Goal: Information Seeking & Learning: Learn about a topic

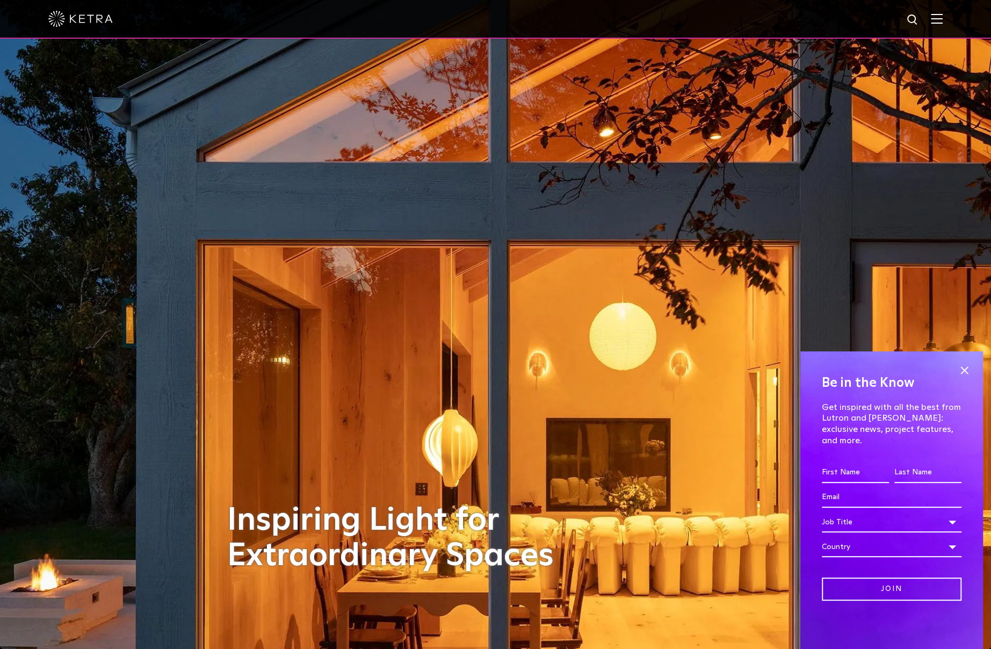
click at [942, 20] on img at bounding box center [937, 18] width 12 height 10
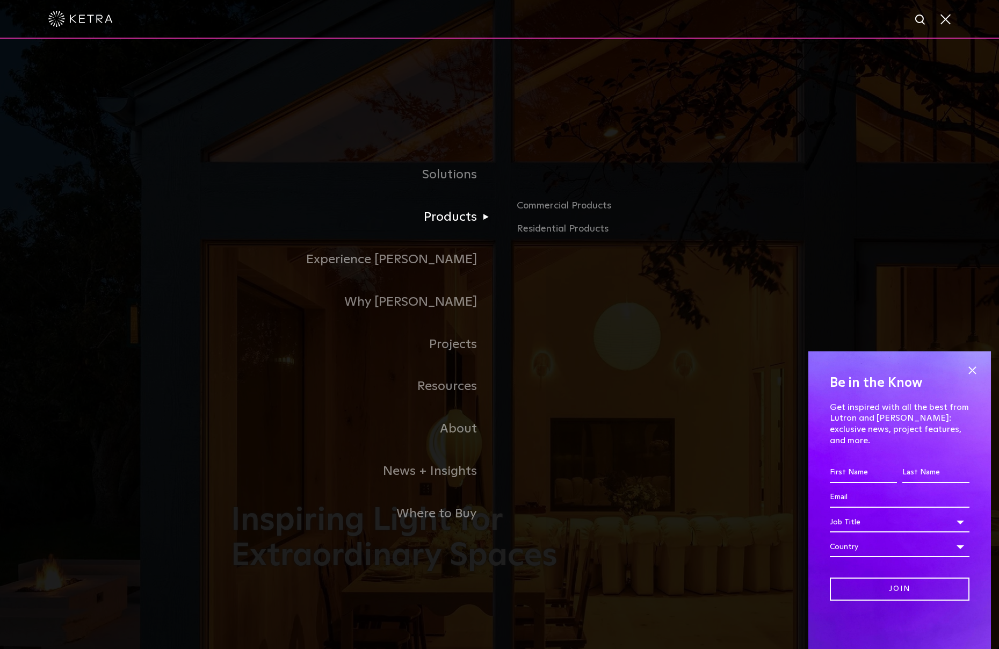
click at [459, 219] on link "Products" at bounding box center [365, 217] width 268 height 42
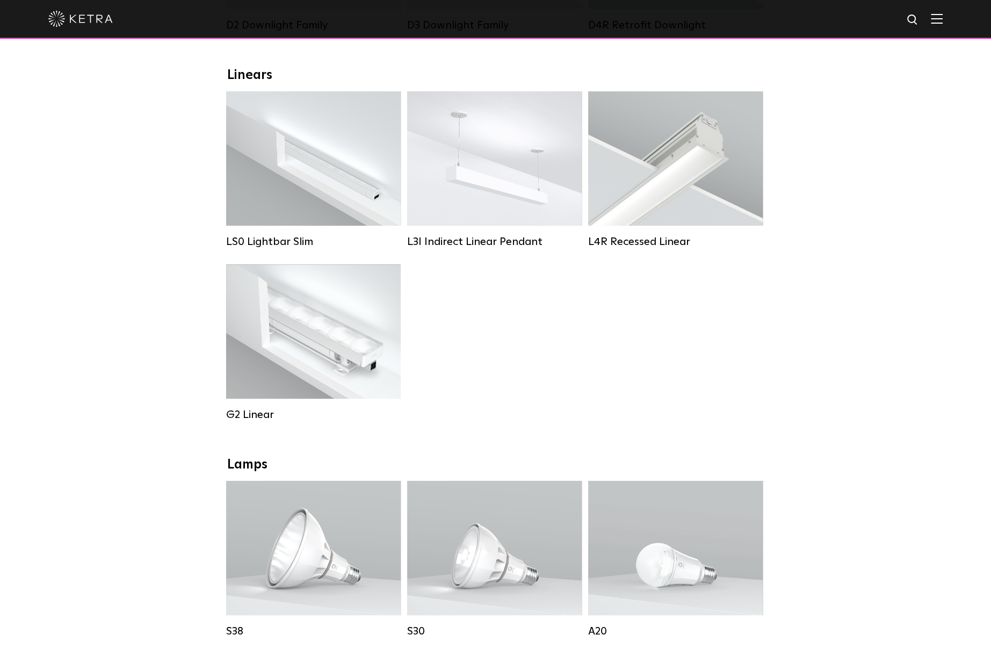
scroll to position [143, 0]
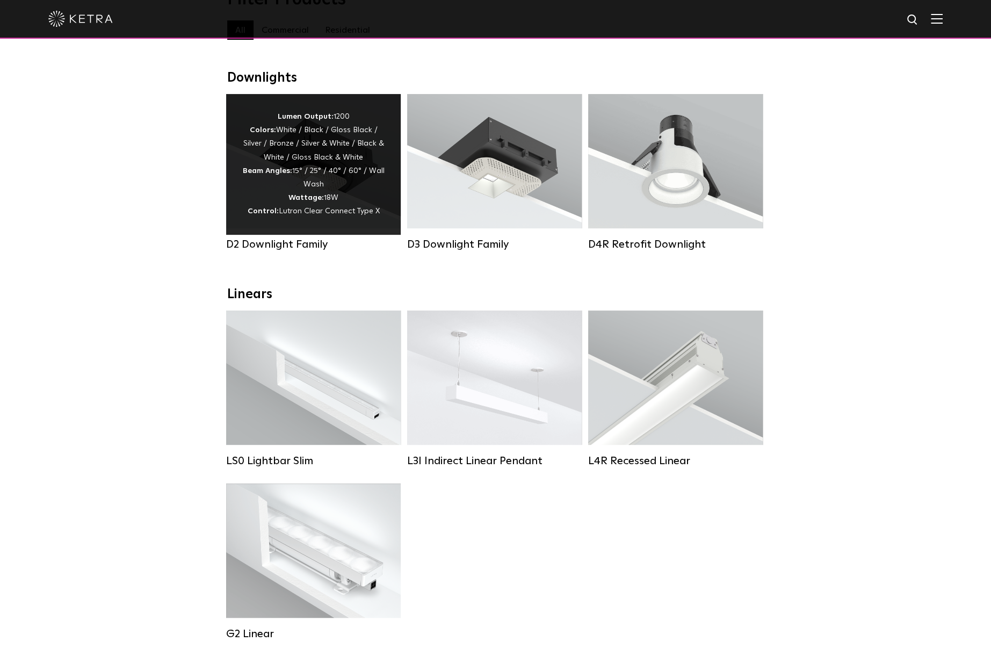
click at [343, 170] on div "Lumen Output: 1200 Colors: White / Black / Gloss Black / Silver / Bronze / Silv…" at bounding box center [313, 164] width 142 height 108
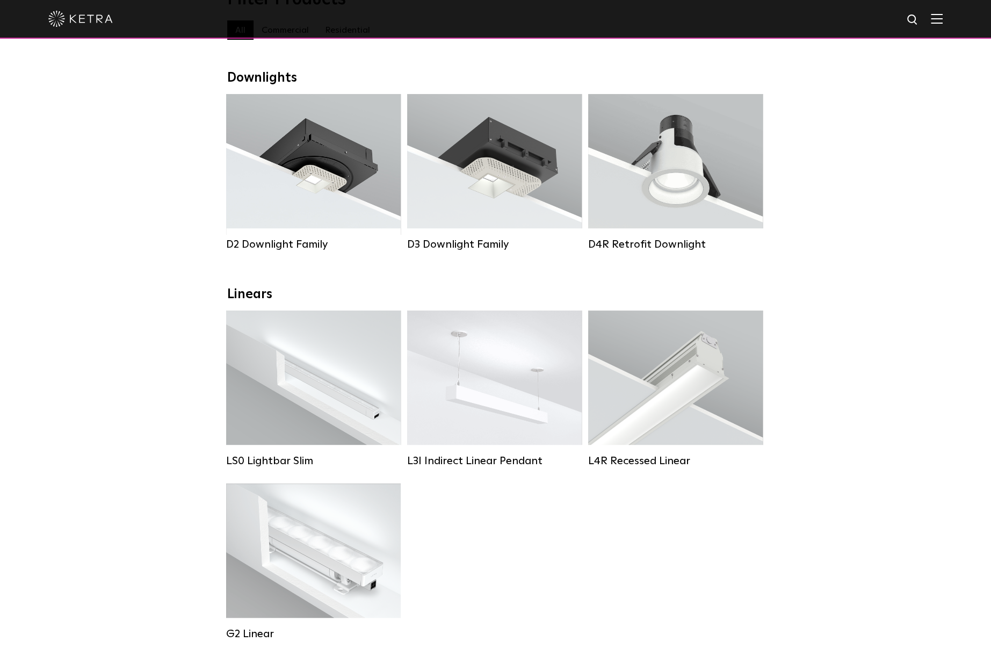
scroll to position [143, 0]
